Goal: Task Accomplishment & Management: Manage account settings

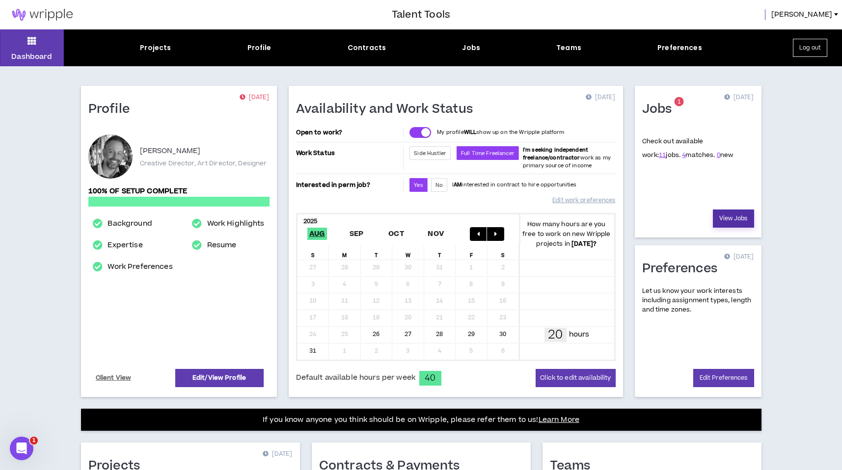
click at [728, 220] on link "View Jobs" at bounding box center [733, 219] width 41 height 18
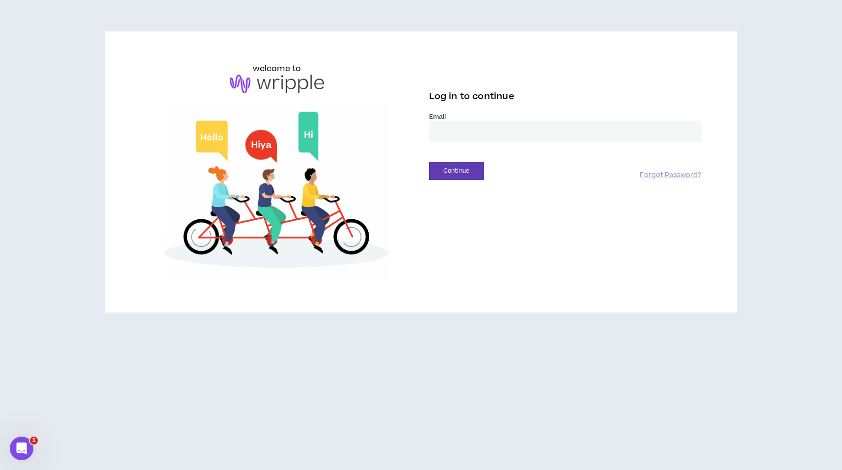
click at [478, 131] on input "email" at bounding box center [565, 131] width 272 height 21
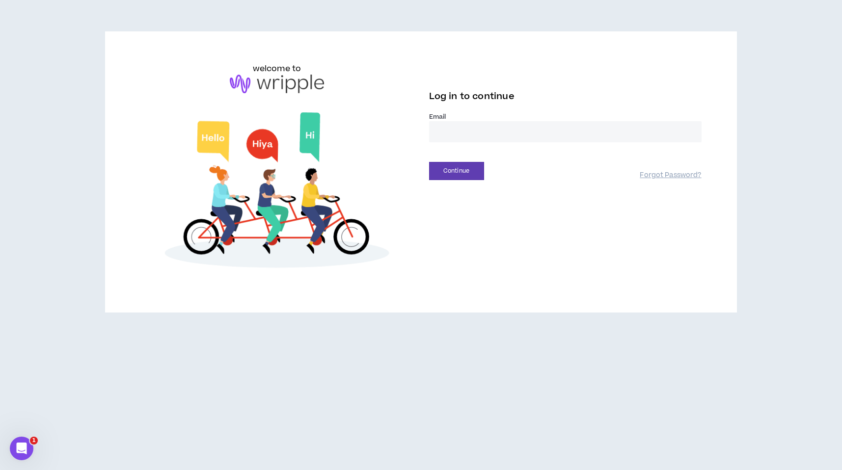
click at [475, 133] on input "email" at bounding box center [565, 131] width 272 height 21
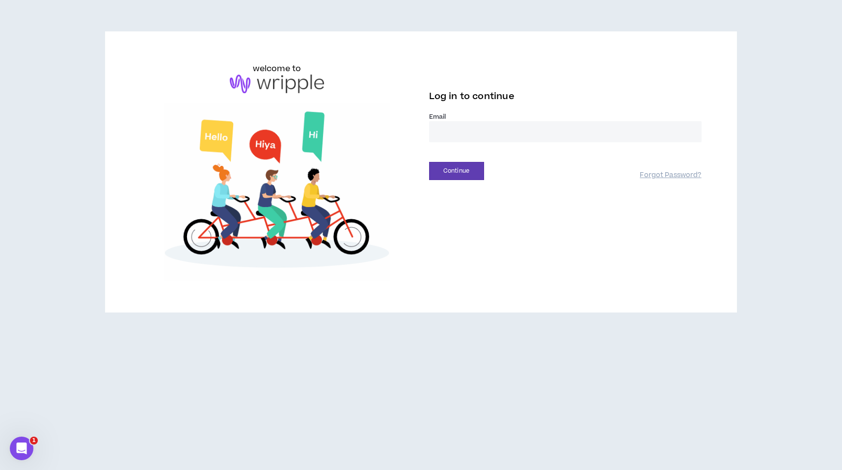
type input "**********"
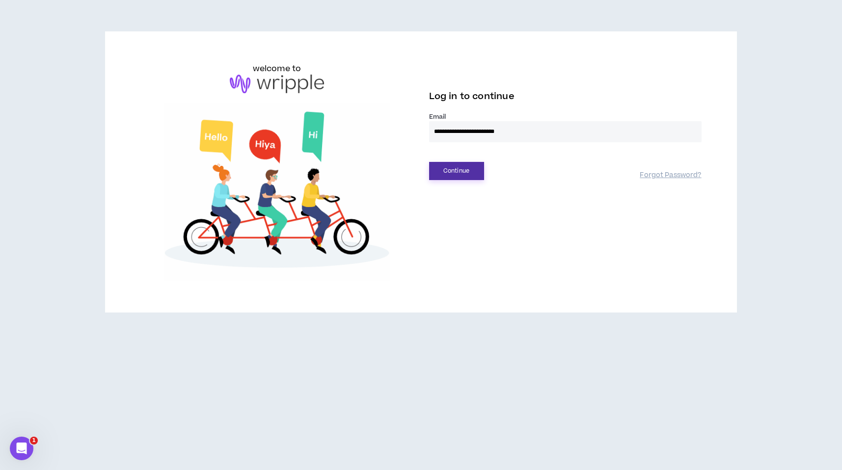
click at [468, 168] on button "Continue" at bounding box center [456, 171] width 55 height 18
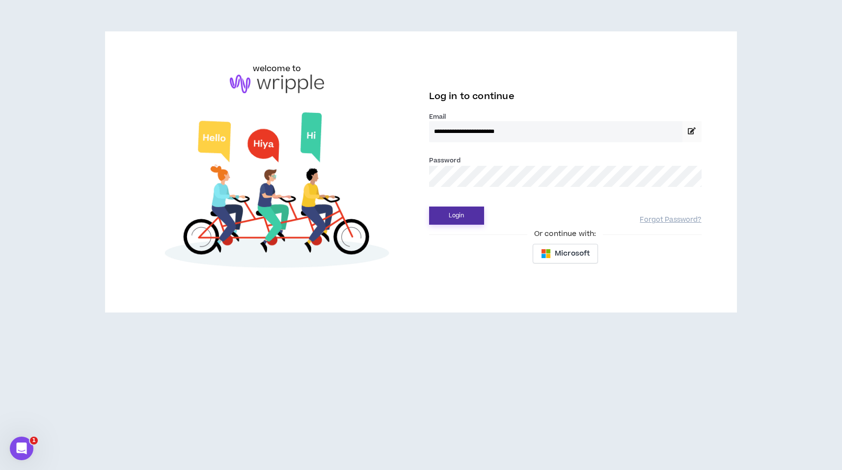
click at [456, 218] on button "Login" at bounding box center [456, 216] width 55 height 18
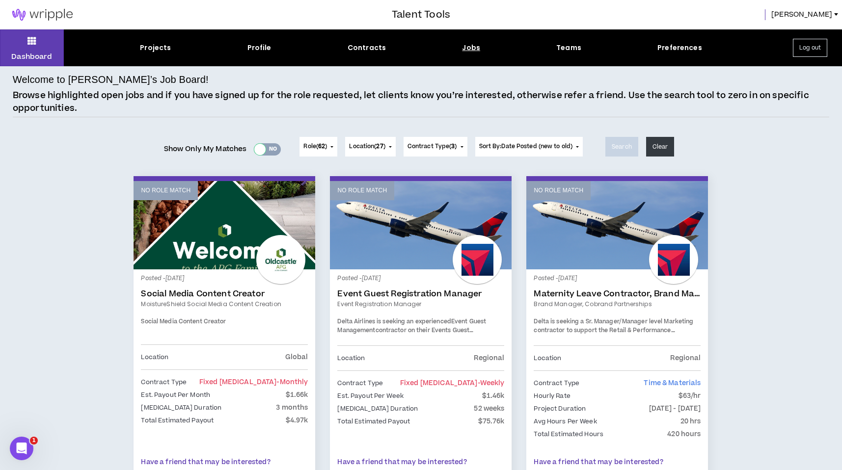
click at [261, 149] on div at bounding box center [259, 149] width 11 height 11
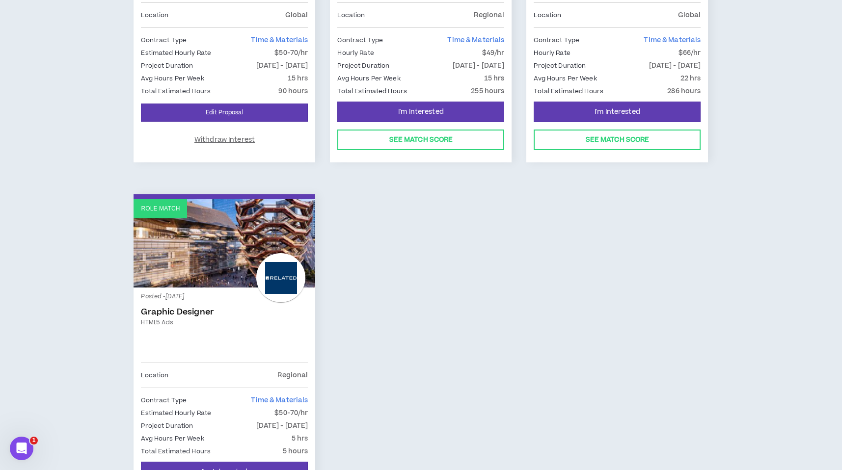
scroll to position [344, 0]
